Goal: Check status

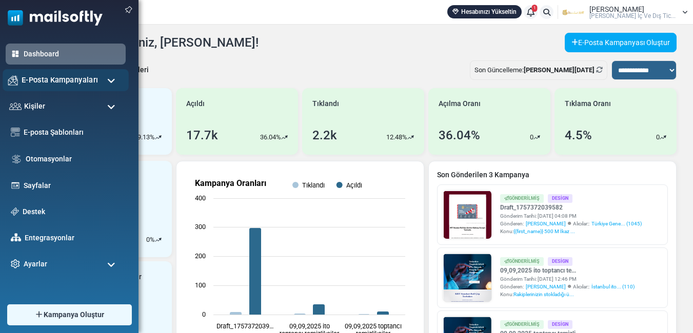
click at [65, 76] on span "E-Posta Kampanyaları" at bounding box center [60, 79] width 76 height 11
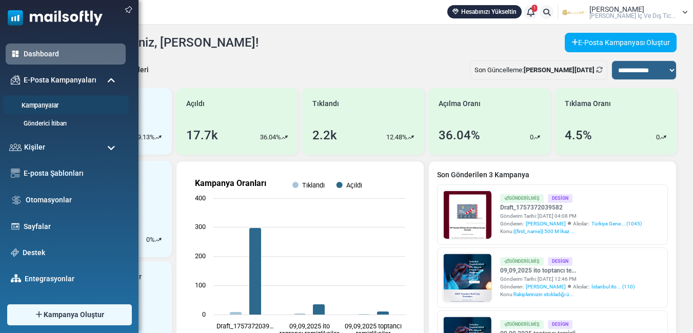
click at [57, 104] on link "Kampanyalar" at bounding box center [64, 106] width 123 height 10
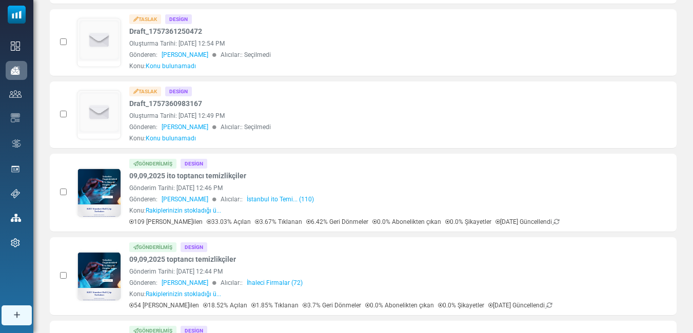
scroll to position [359, 0]
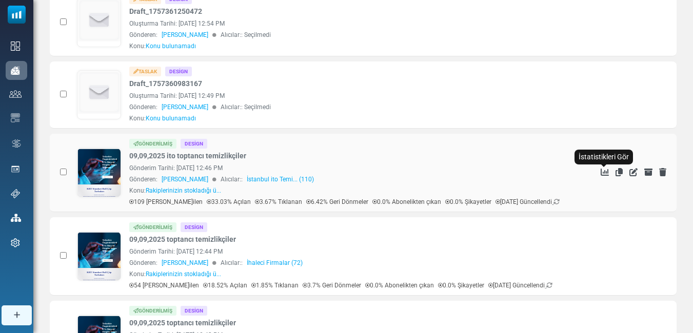
click at [605, 171] on icon "İstatistikleri Gör" at bounding box center [605, 172] width 8 height 8
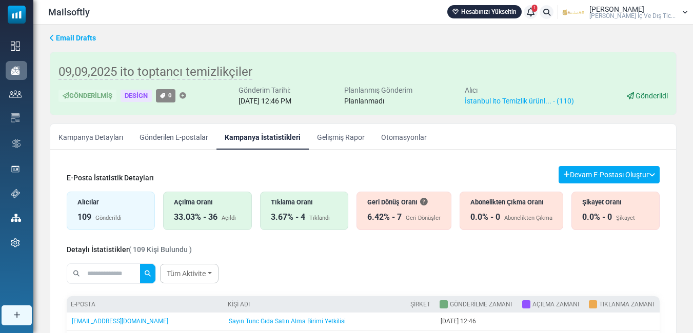
click at [216, 206] on div "Açılma Oranı" at bounding box center [207, 203] width 67 height 10
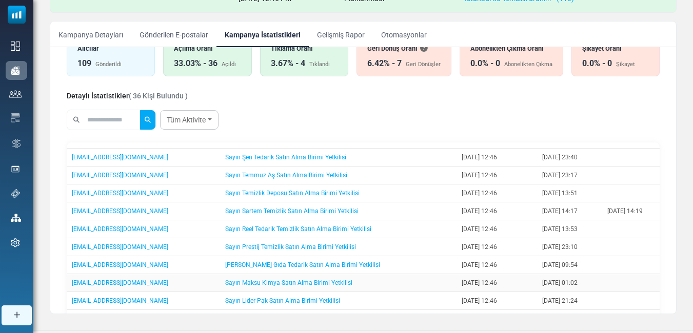
scroll to position [205, 0]
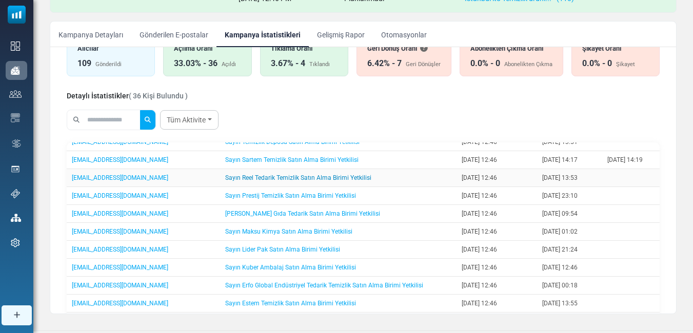
click at [225, 174] on link "Sayın Reel Tedarik Temizlik Satın Alma Birimi Yetkilisi" at bounding box center [298, 177] width 146 height 7
